Goal: Entertainment & Leisure: Consume media (video, audio)

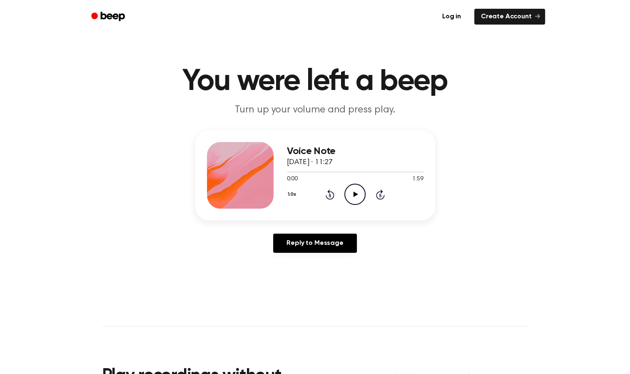
click at [345, 197] on icon "Play Audio" at bounding box center [354, 194] width 21 height 21
click at [290, 194] on button "1.0x" at bounding box center [293, 194] width 12 height 14
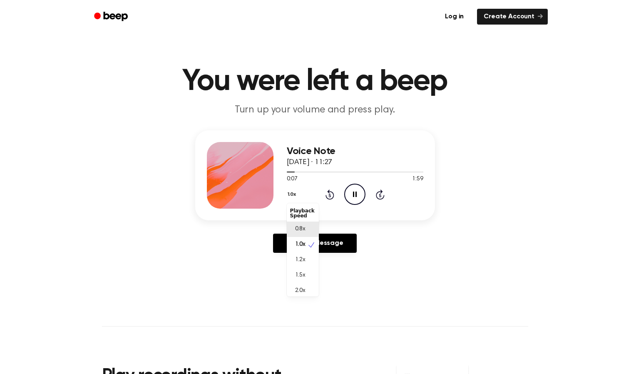
click at [296, 225] on span "0.8x" at bounding box center [300, 229] width 10 height 9
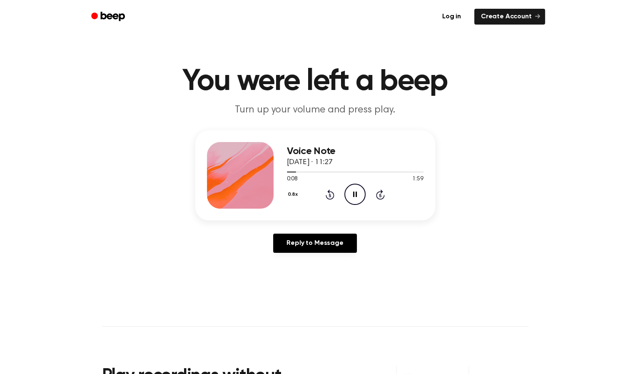
click at [329, 196] on icon at bounding box center [330, 195] width 2 height 3
click at [353, 194] on icon "Play Audio" at bounding box center [354, 194] width 21 height 21
click at [348, 199] on icon "Play Audio" at bounding box center [354, 194] width 21 height 21
